Goal: Task Accomplishment & Management: Complete application form

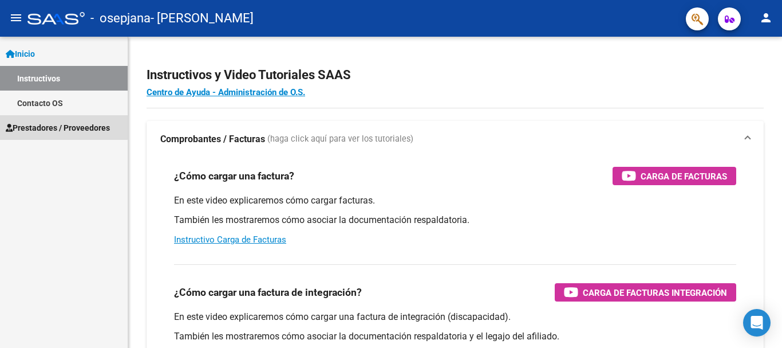
click at [51, 121] on span "Prestadores / Proveedores" at bounding box center [58, 127] width 104 height 13
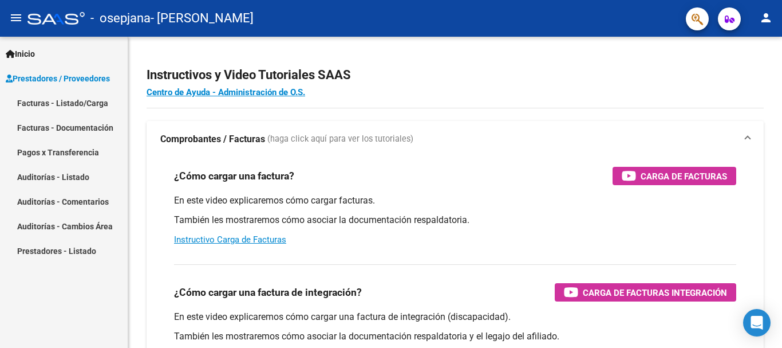
click at [64, 102] on link "Facturas - Listado/Carga" at bounding box center [64, 102] width 128 height 25
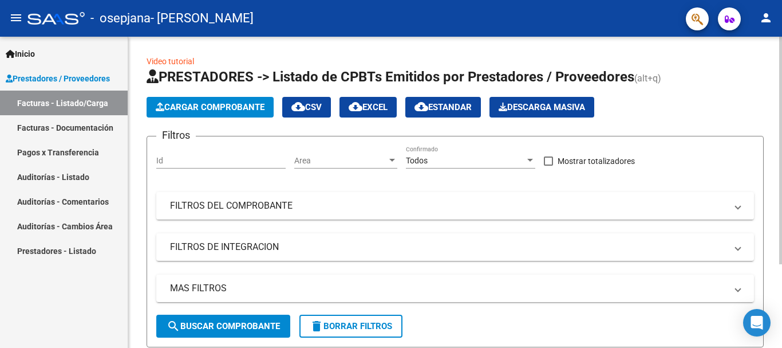
click at [204, 102] on span "Cargar Comprobante" at bounding box center [210, 107] width 109 height 10
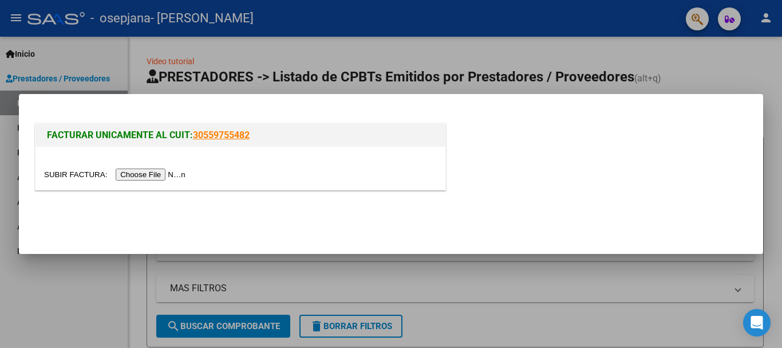
click at [148, 172] on input "file" at bounding box center [116, 174] width 145 height 12
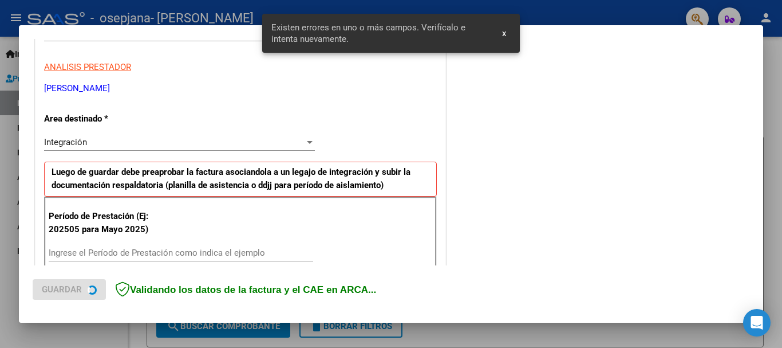
scroll to position [265, 0]
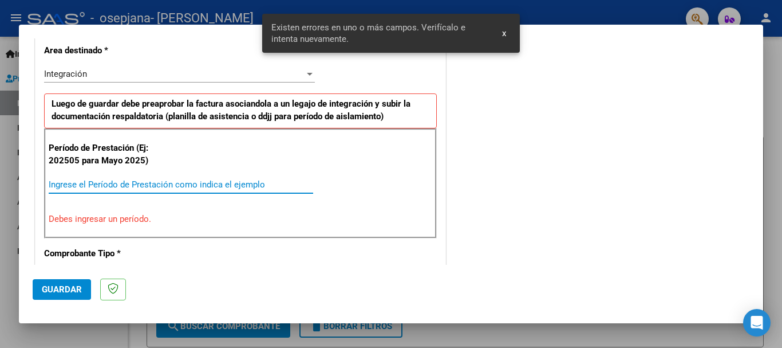
click at [150, 184] on input "Ingrese el Período de Prestación como indica el ejemplo" at bounding box center [181, 184] width 265 height 10
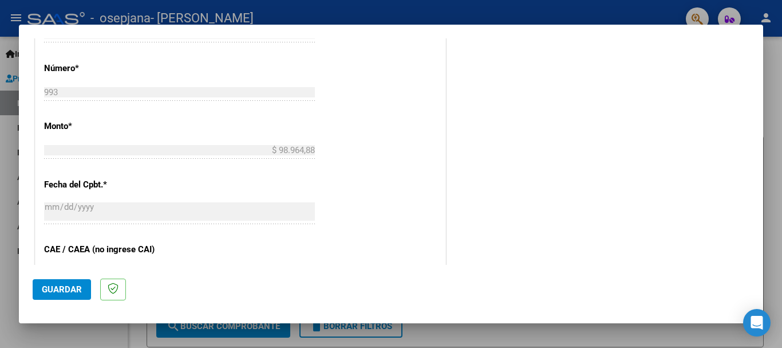
scroll to position [551, 0]
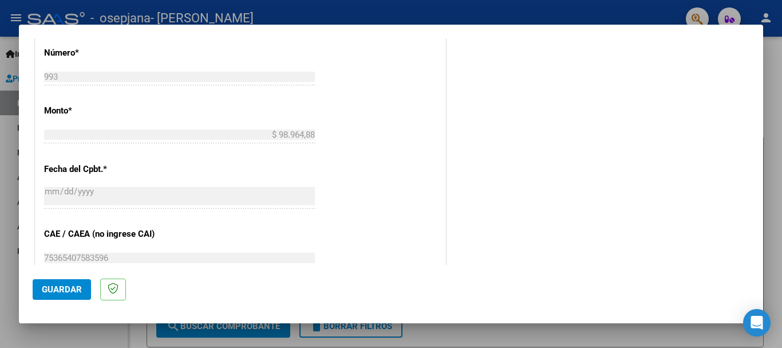
type input "202508"
click at [60, 288] on span "Guardar" at bounding box center [62, 289] width 40 height 10
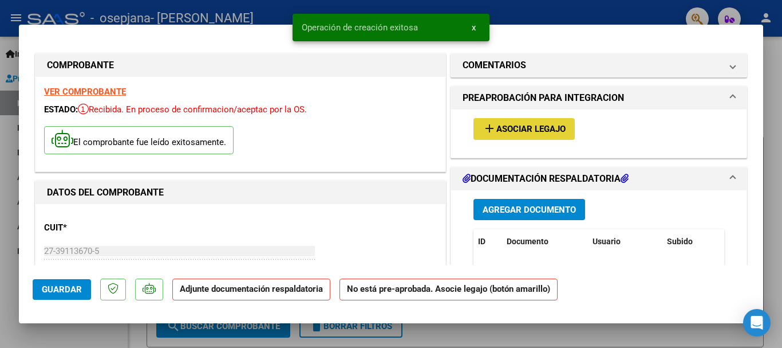
click at [542, 132] on span "Asociar Legajo" at bounding box center [530, 129] width 69 height 10
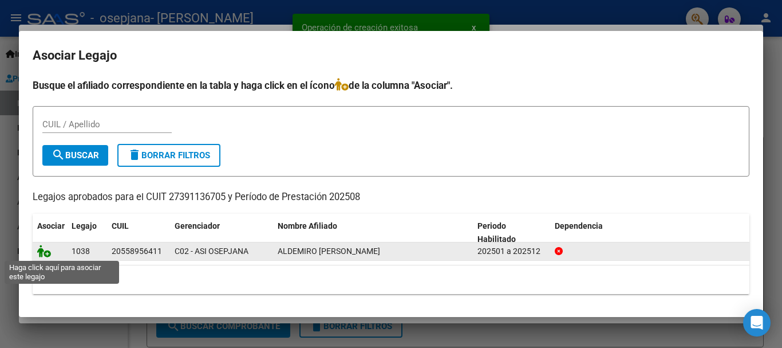
click at [47, 248] on icon at bounding box center [44, 250] width 14 height 13
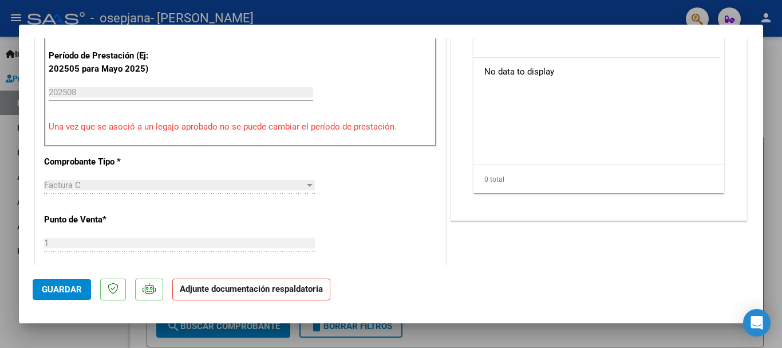
scroll to position [286, 0]
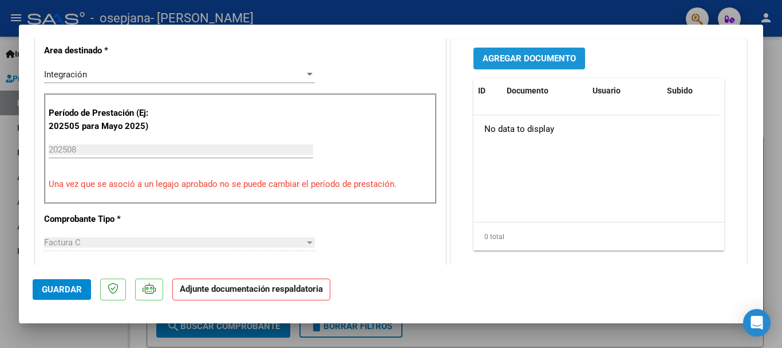
click at [498, 59] on span "Agregar Documento" at bounding box center [529, 59] width 93 height 10
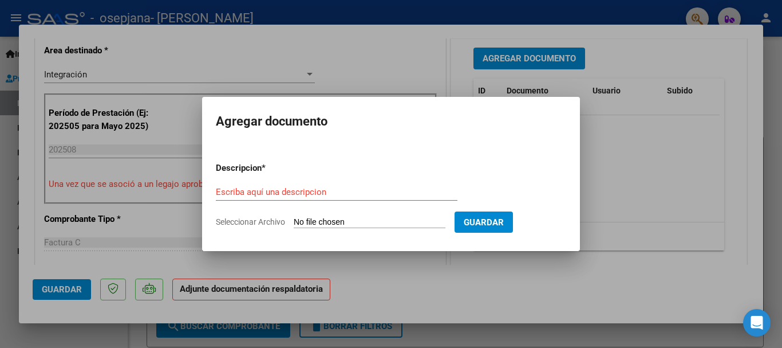
click at [238, 181] on form "Descripcion * Escriba aquí una descripcion Seleccionar Archivo Guardar" at bounding box center [391, 195] width 350 height 84
click at [241, 197] on div "Escriba aquí una descripcion" at bounding box center [337, 191] width 242 height 17
click at [242, 195] on input "Escriba aquí una descripcion" at bounding box center [337, 192] width 242 height 10
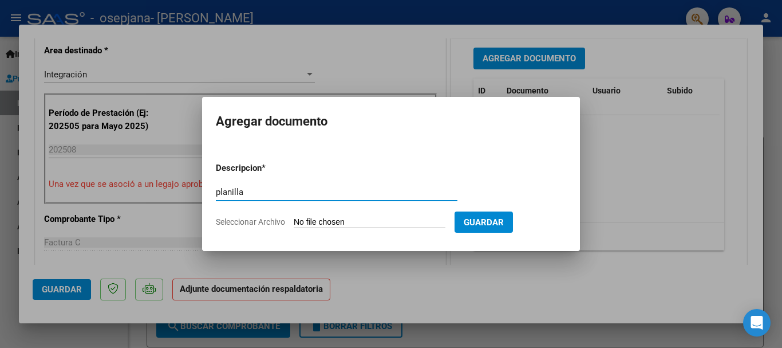
type input "planilla"
click at [359, 229] on form "Descripcion * planilla Escriba aquí una descripcion Seleccionar Archivo Guardar" at bounding box center [391, 195] width 350 height 84
click at [361, 223] on input "Seleccionar Archivo" at bounding box center [370, 222] width 152 height 11
type input "C:\fakepath\CamScanner [DATE] 21.00.pdf"
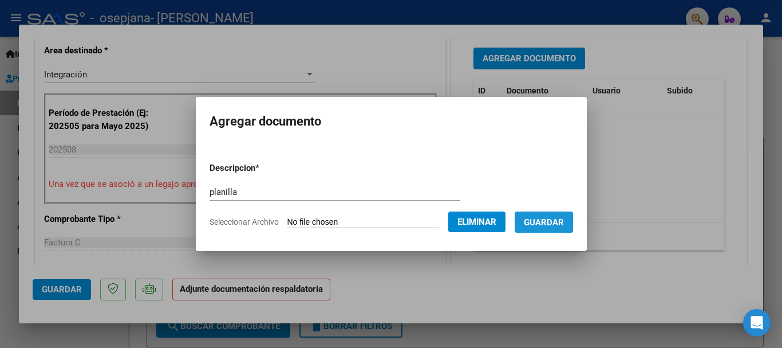
click at [545, 226] on span "Guardar" at bounding box center [544, 222] width 40 height 10
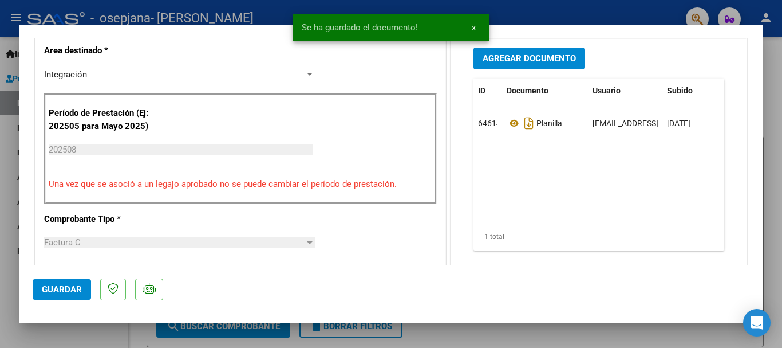
click at [503, 54] on div "Se ha guardado el documento! x" at bounding box center [391, 27] width 224 height 55
click at [503, 57] on span "Agregar Documento" at bounding box center [529, 59] width 93 height 10
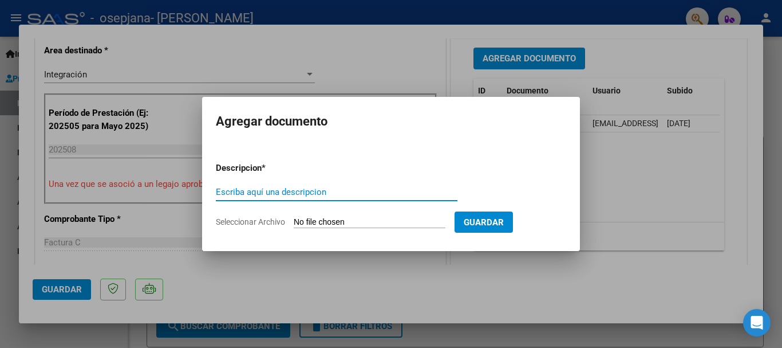
click at [296, 190] on input "Escriba aquí una descripcion" at bounding box center [337, 192] width 242 height 10
type input "factura"
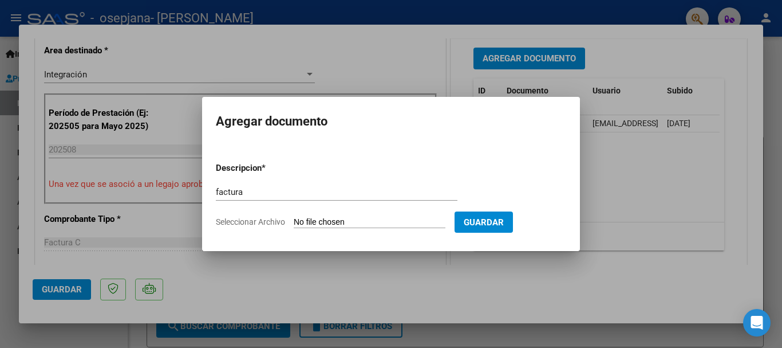
click at [330, 220] on input "Seleccionar Archivo" at bounding box center [370, 222] width 152 height 11
type input "C:\fakepath\27391136705_011_00001_00000993.pdf"
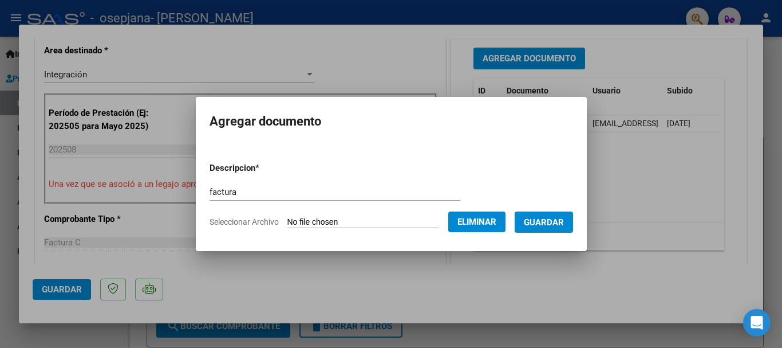
click at [564, 219] on span "Guardar" at bounding box center [544, 222] width 40 height 10
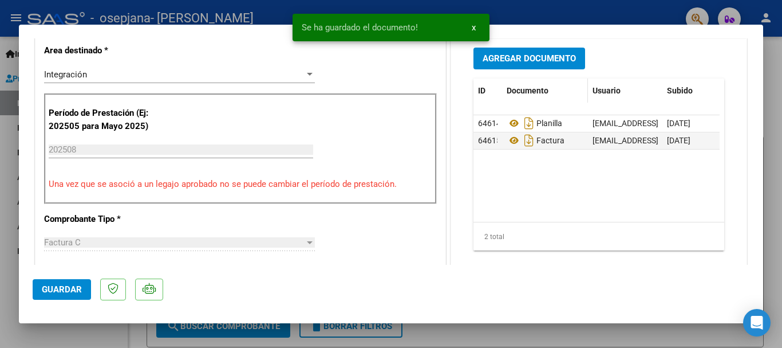
click at [524, 93] on span "Documento" at bounding box center [528, 90] width 42 height 9
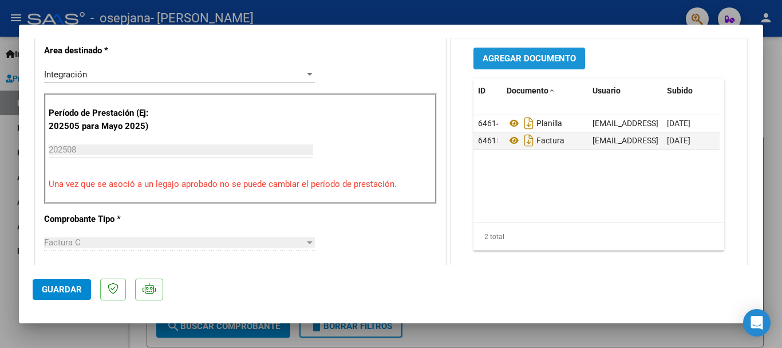
click at [483, 60] on span "Agregar Documento" at bounding box center [529, 59] width 93 height 10
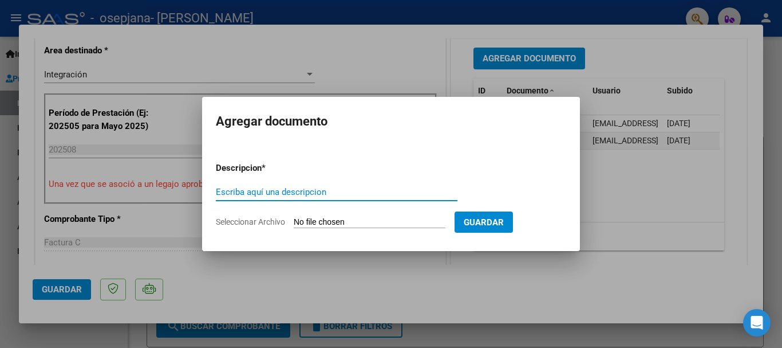
click at [273, 193] on input "Escriba aquí una descripcion" at bounding box center [337, 192] width 242 height 10
type input "cae"
click at [350, 220] on input "Seleccionar Archivo" at bounding box center [370, 222] width 152 height 11
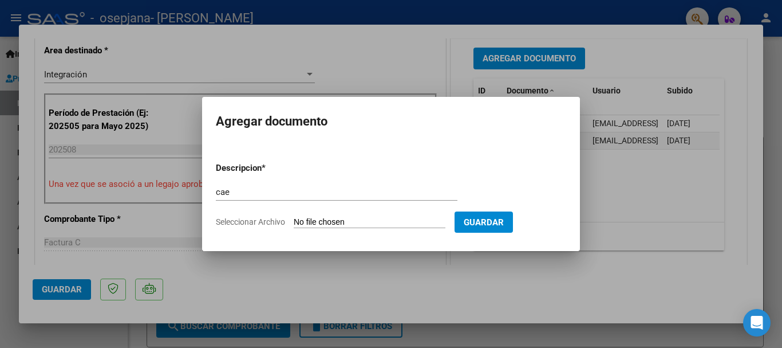
type input "C:\fakepath\Constatación de Comprobantes _ AFIP.pdf"
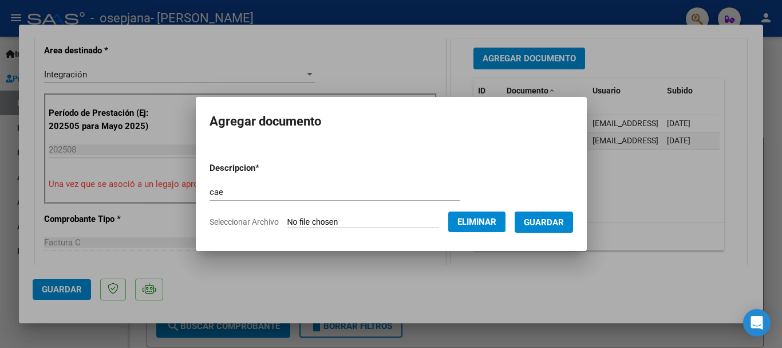
click at [549, 222] on span "Guardar" at bounding box center [544, 222] width 40 height 10
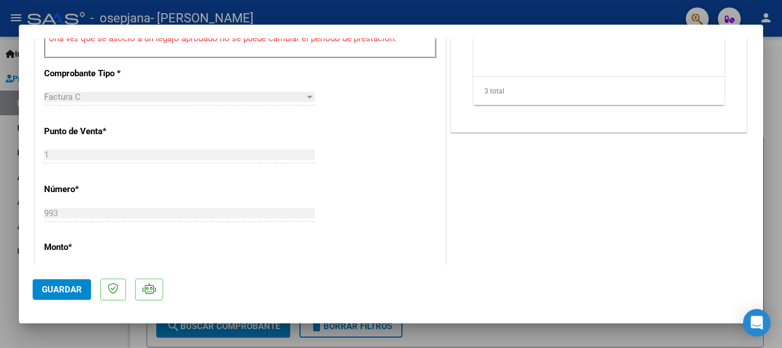
scroll to position [458, 0]
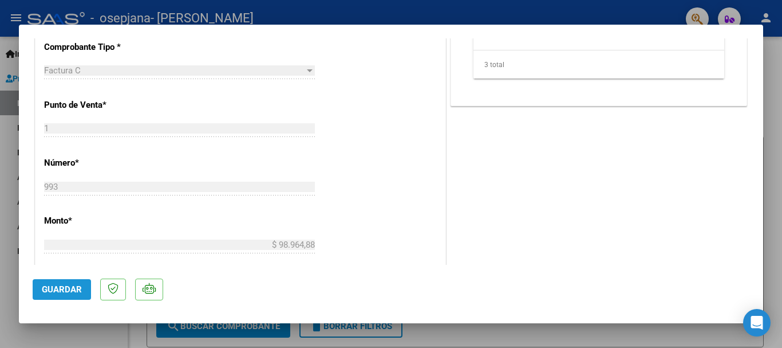
click at [58, 281] on button "Guardar" at bounding box center [62, 289] width 58 height 21
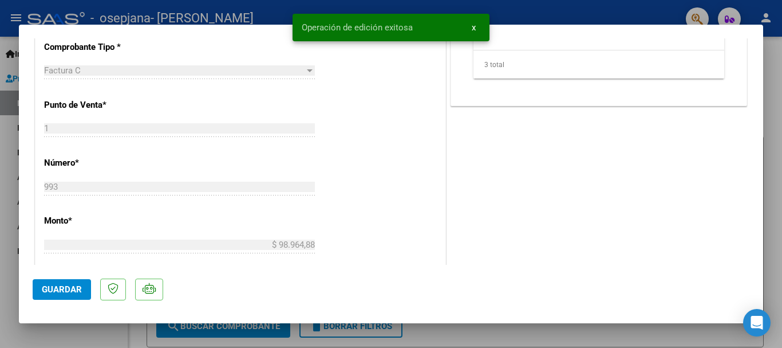
click at [5, 157] on div at bounding box center [391, 174] width 782 height 348
type input "$ 0,00"
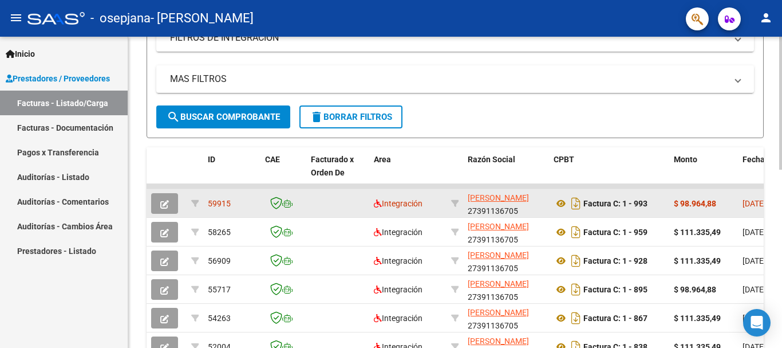
scroll to position [229, 0]
